Goal: Find contact information: Find contact information

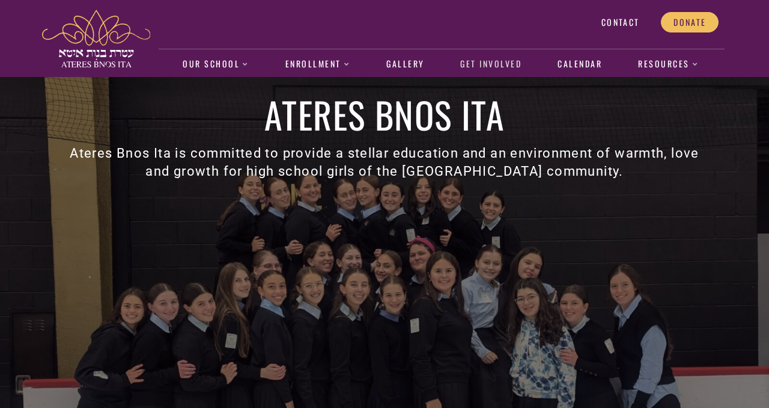
click at [493, 61] on link "Get Involved" at bounding box center [491, 64] width 74 height 28
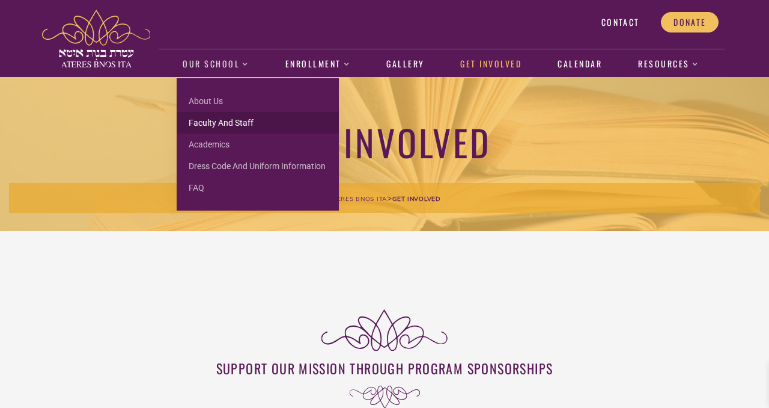
click at [230, 120] on link "Faculty and Staff" at bounding box center [258, 123] width 162 height 22
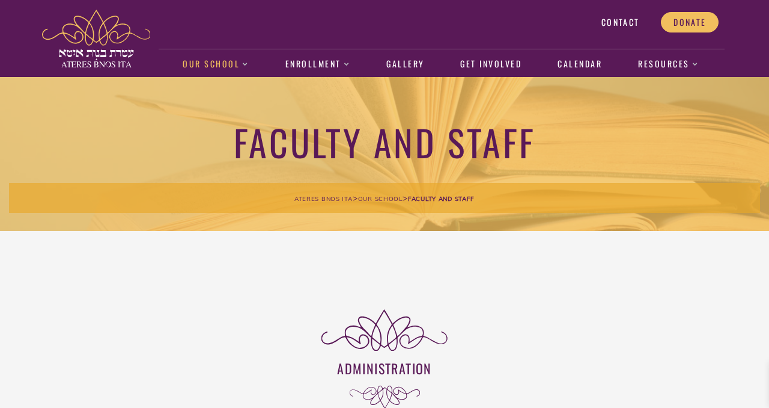
click at [623, 23] on span "Contact" at bounding box center [621, 22] width 38 height 11
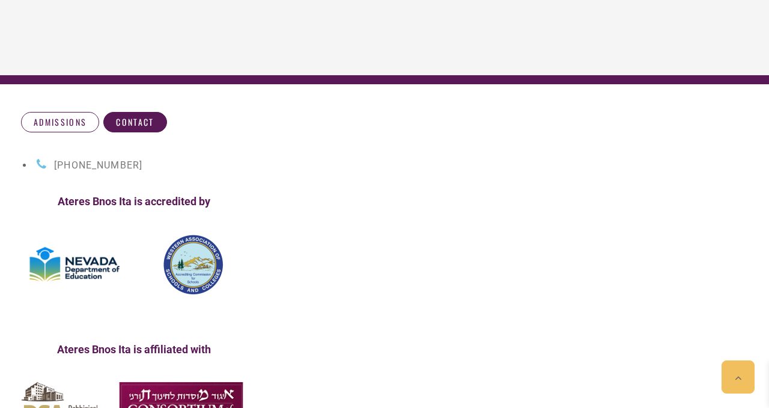
scroll to position [524, 0]
